Goal: Information Seeking & Learning: Learn about a topic

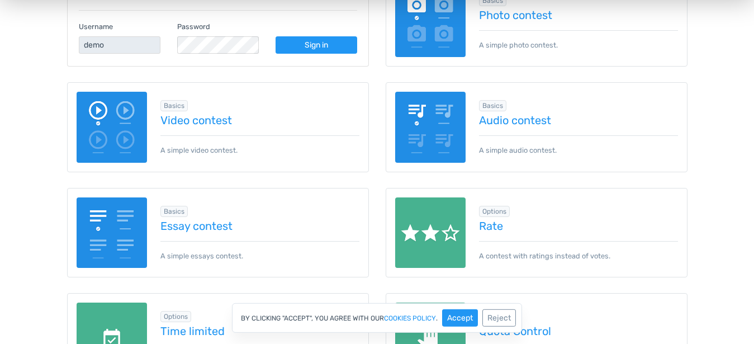
scroll to position [228, 0]
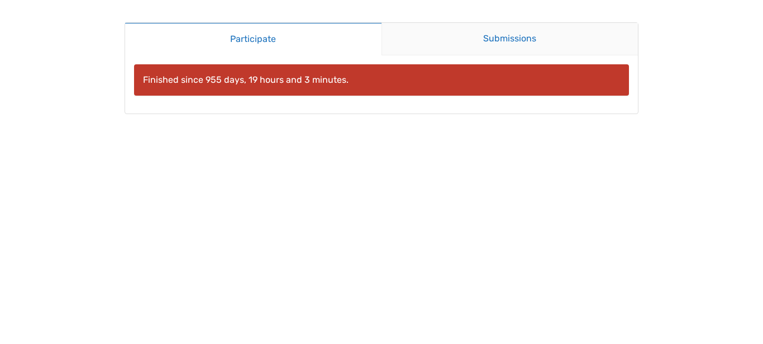
click at [517, 39] on link "Submissions" at bounding box center [510, 39] width 257 height 32
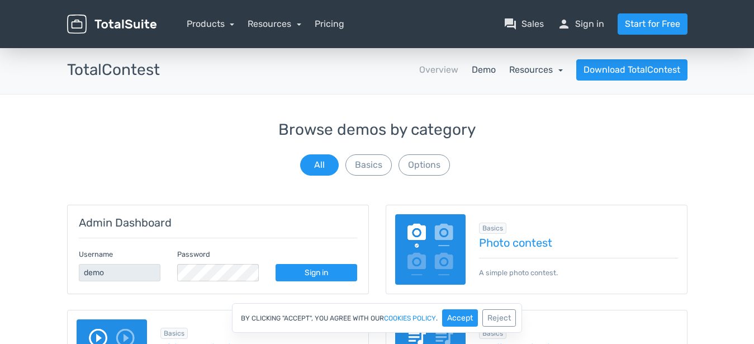
click at [518, 70] on link "Resources" at bounding box center [536, 69] width 54 height 11
click at [641, 147] on div "Browse demos by category All Basics Options" at bounding box center [377, 149] width 620 height 56
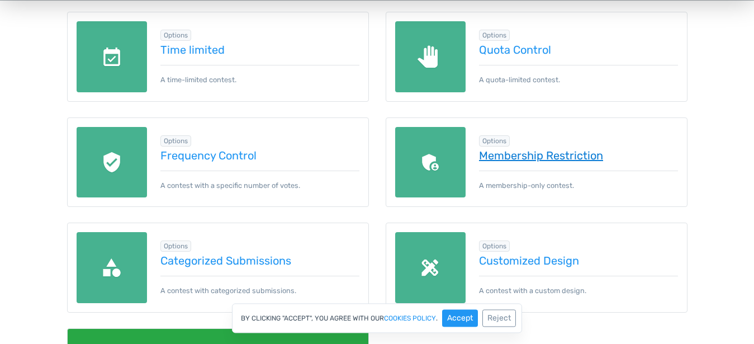
scroll to position [513, 0]
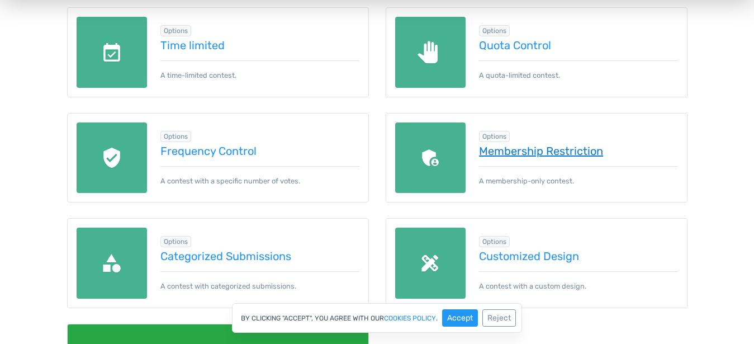
click at [532, 149] on link "Membership Restriction" at bounding box center [578, 151] width 199 height 12
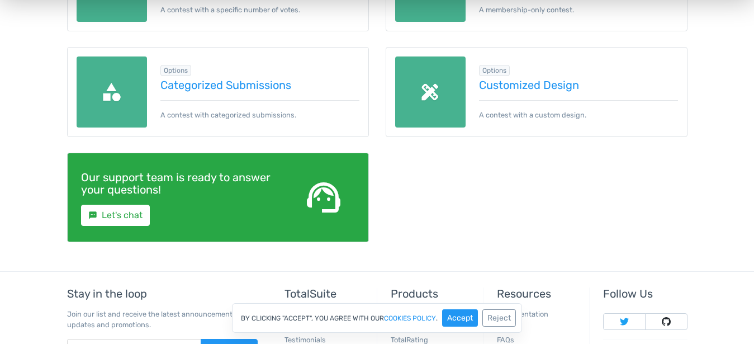
scroll to position [789, 0]
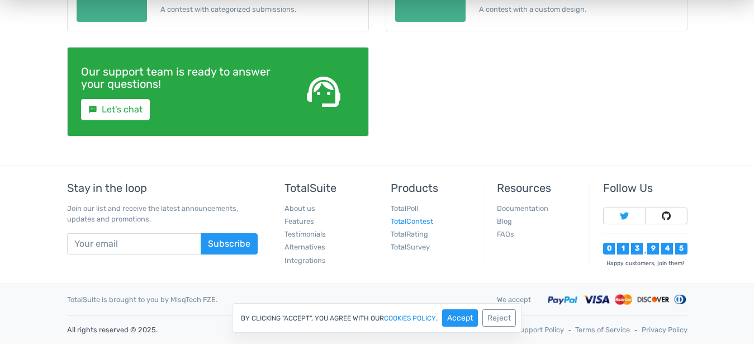
click at [411, 220] on link "TotalContest" at bounding box center [412, 221] width 42 height 8
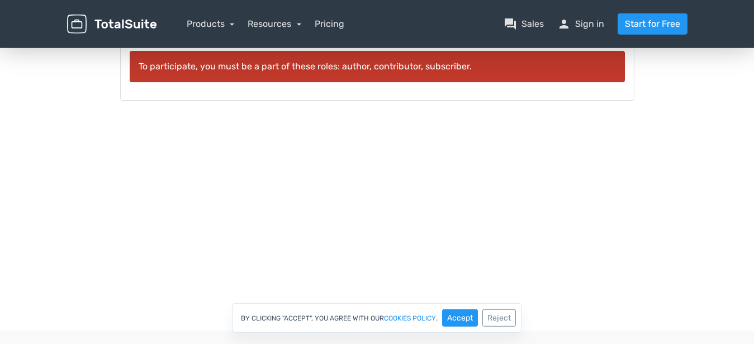
scroll to position [171, 0]
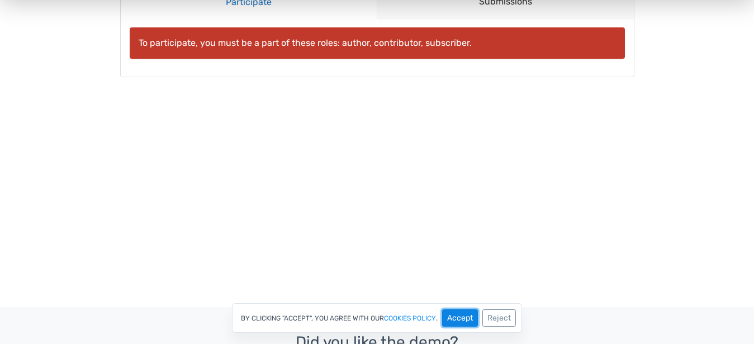
click at [461, 318] on button "Accept" at bounding box center [460, 317] width 36 height 17
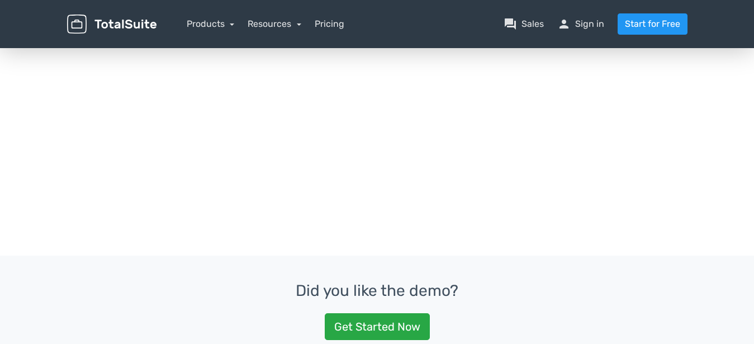
scroll to position [51, 0]
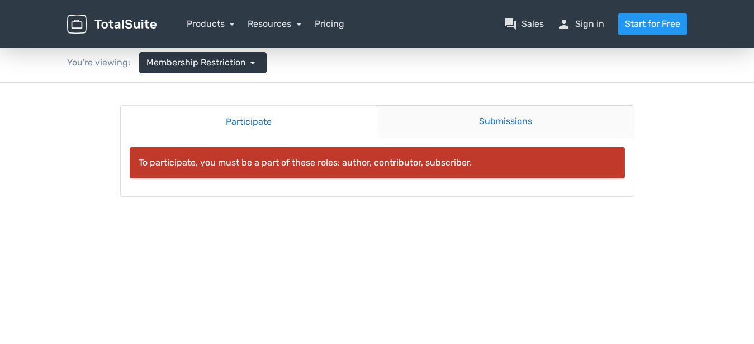
click at [496, 125] on link "Submissions" at bounding box center [505, 122] width 257 height 32
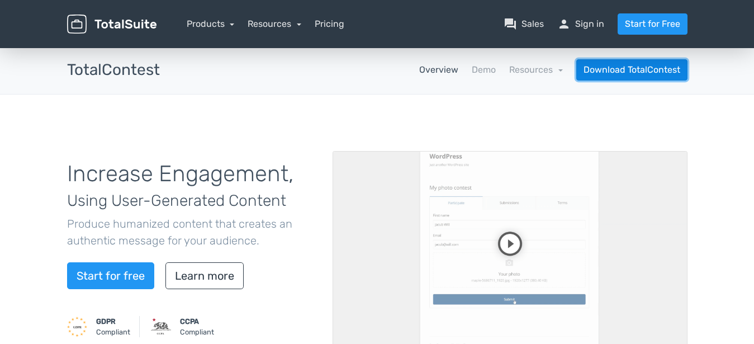
click at [636, 65] on link "Download TotalContest" at bounding box center [631, 69] width 111 height 21
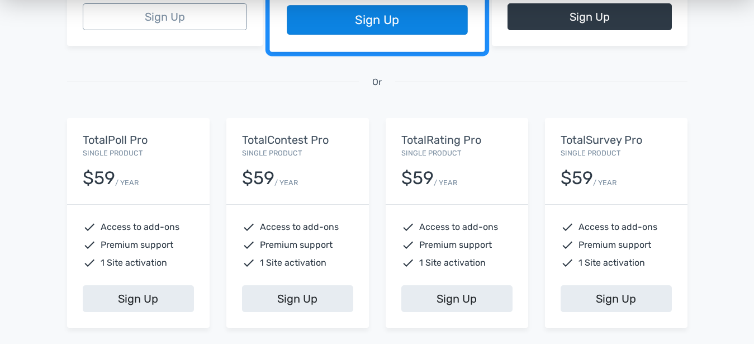
scroll to position [399, 0]
